Goal: Consume media (video, audio): Watch videos, listen to music or podcasts

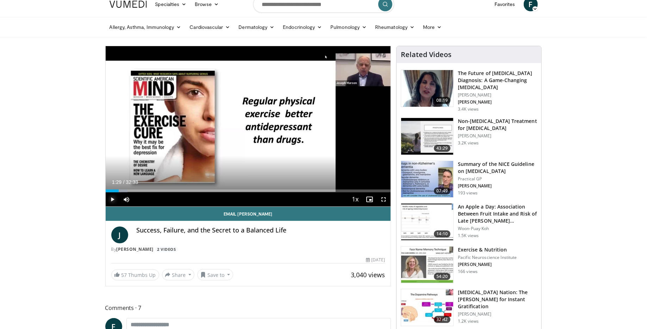
click at [111, 198] on span "Video Player" at bounding box center [113, 199] width 14 height 14
click at [112, 200] on span "Video Player" at bounding box center [113, 199] width 14 height 14
click at [119, 192] on div "Progress Bar" at bounding box center [119, 191] width 1 height 3
click at [113, 198] on span "Video Player" at bounding box center [113, 199] width 14 height 14
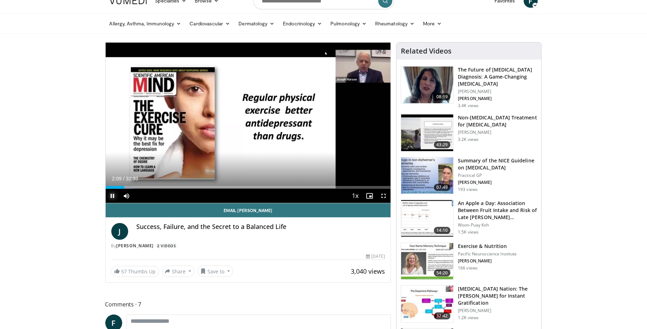
click at [113, 199] on span "Video Player" at bounding box center [113, 196] width 14 height 14
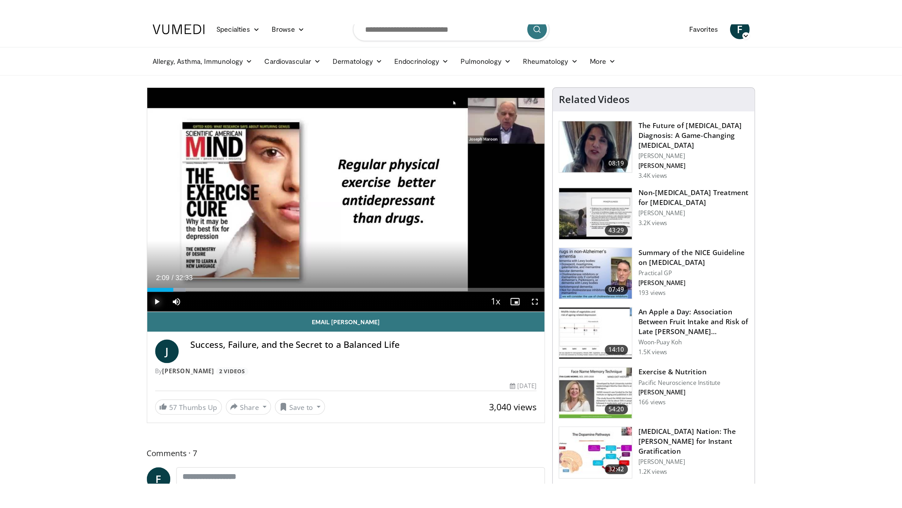
scroll to position [8, 0]
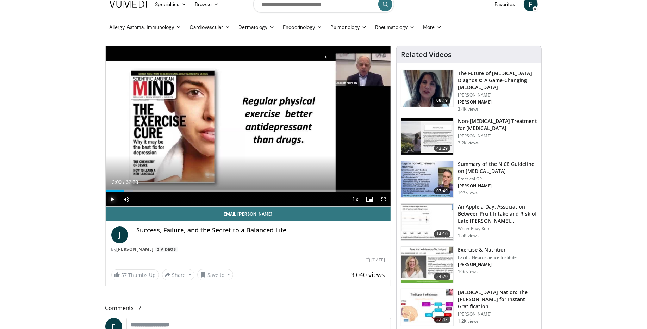
click at [113, 199] on span "Video Player" at bounding box center [113, 199] width 14 height 14
click at [136, 192] on div "Progress Bar" at bounding box center [136, 191] width 1 height 3
click at [135, 191] on div "Progress Bar" at bounding box center [135, 191] width 1 height 3
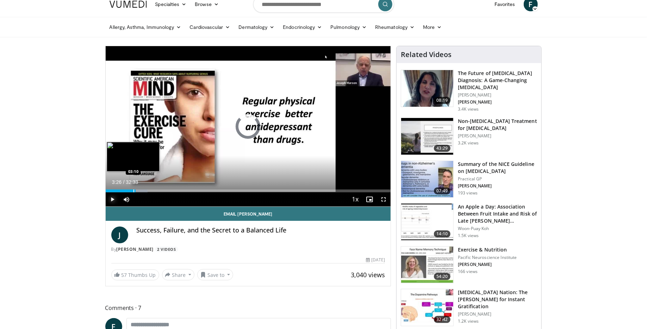
click at [134, 192] on div "Progress Bar" at bounding box center [134, 191] width 1 height 3
click at [107, 191] on video-js "**********" at bounding box center [249, 126] width 286 height 161
click at [108, 192] on div "Progress Bar" at bounding box center [108, 191] width 1 height 3
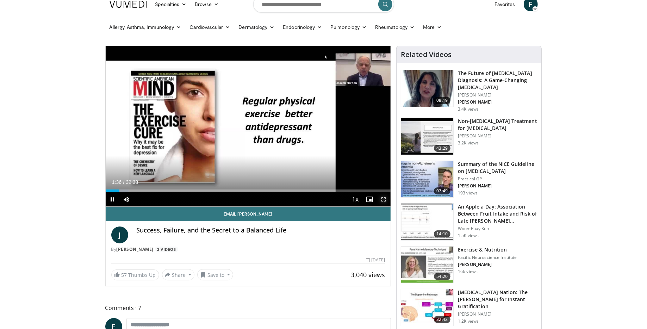
click at [381, 201] on span "Video Player" at bounding box center [384, 199] width 14 height 14
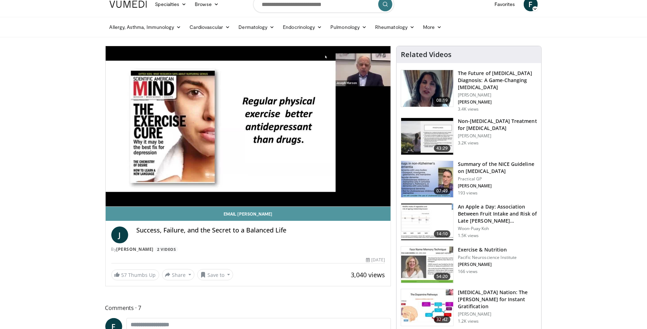
click at [121, 213] on link "Email [PERSON_NAME]" at bounding box center [249, 214] width 286 height 14
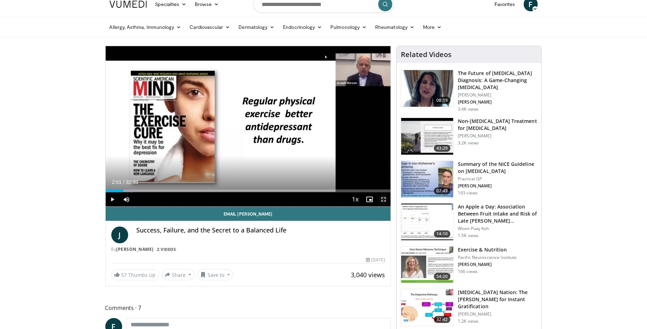
click at [385, 201] on span "Video Player" at bounding box center [384, 199] width 14 height 14
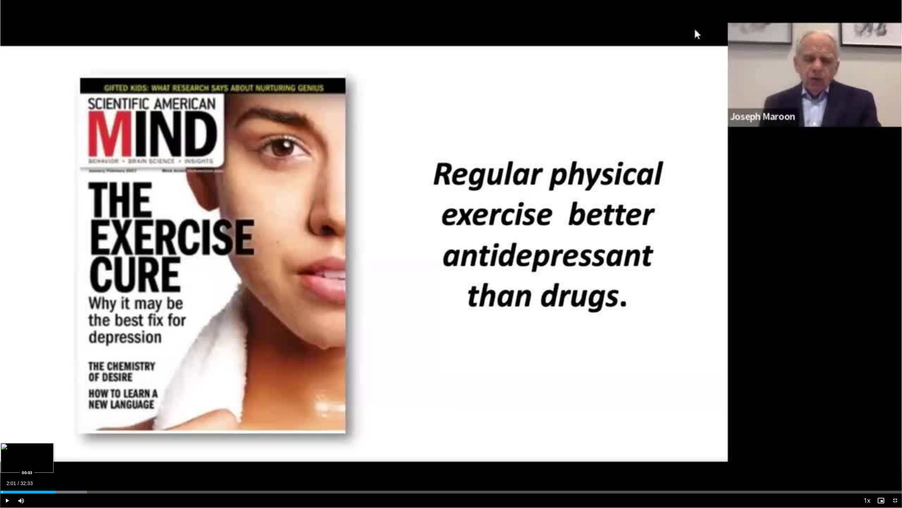
click at [2, 329] on div "Progress Bar" at bounding box center [2, 491] width 1 height 3
click at [0, 329] on div "Progress Bar" at bounding box center [0, 491] width 1 height 3
click at [5, 329] on span "Video Player" at bounding box center [7, 500] width 14 height 14
